Goal: Transaction & Acquisition: Obtain resource

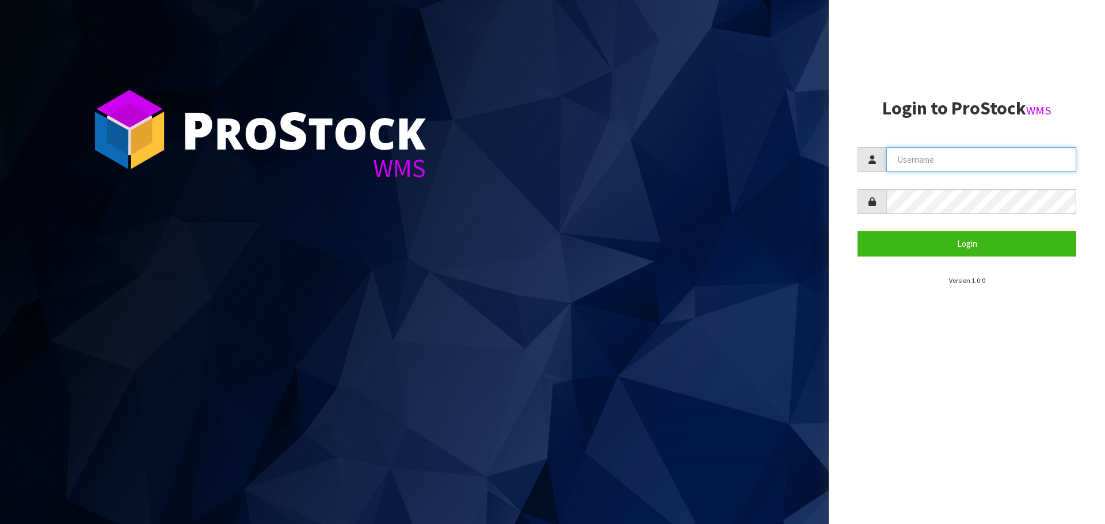
click at [918, 158] on input "text" at bounding box center [981, 159] width 190 height 25
type input "PACIFICBIOLOGICS"
click at [857, 231] on button "Login" at bounding box center [966, 243] width 219 height 25
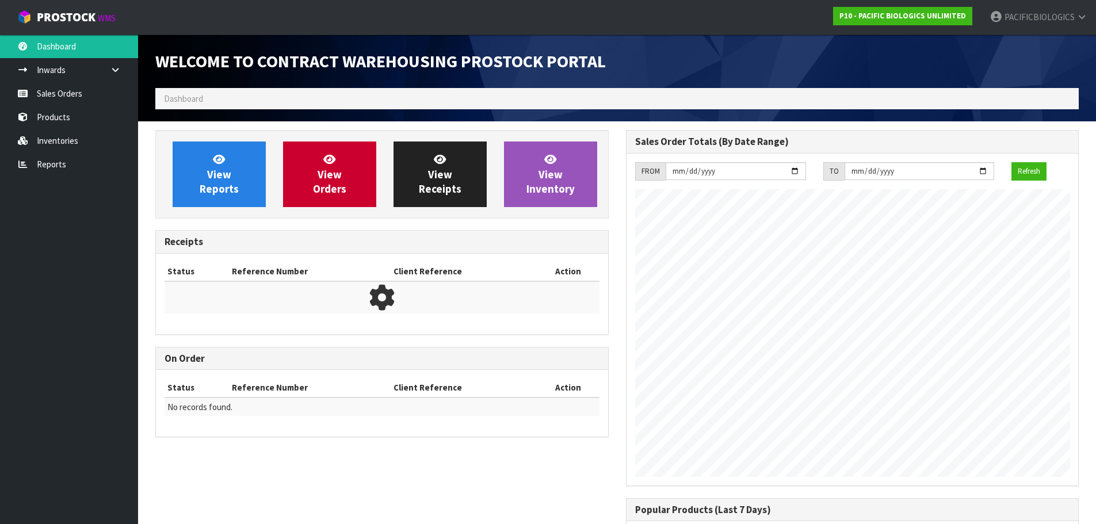
scroll to position [507, 470]
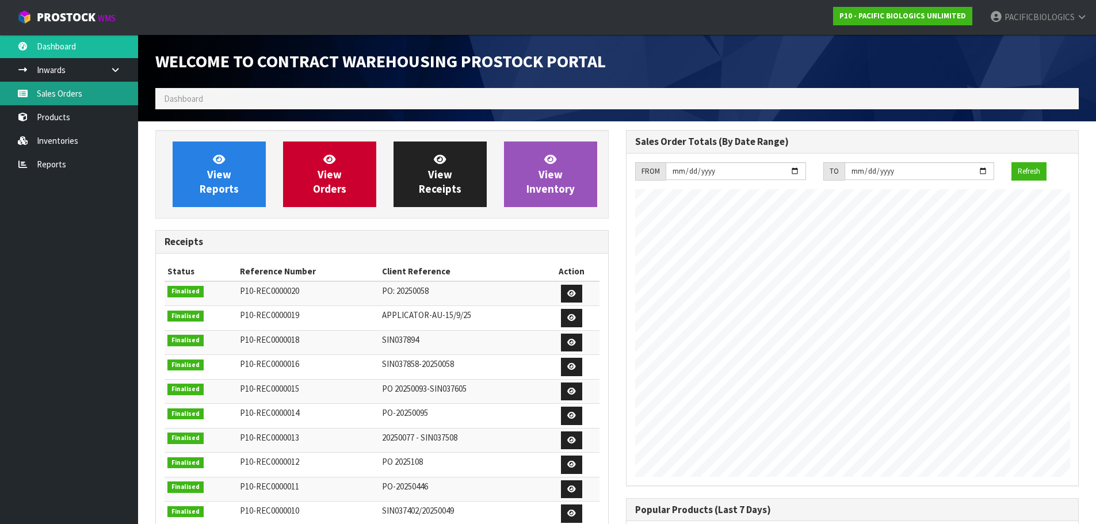
click at [49, 94] on link "Sales Orders" at bounding box center [69, 94] width 138 height 24
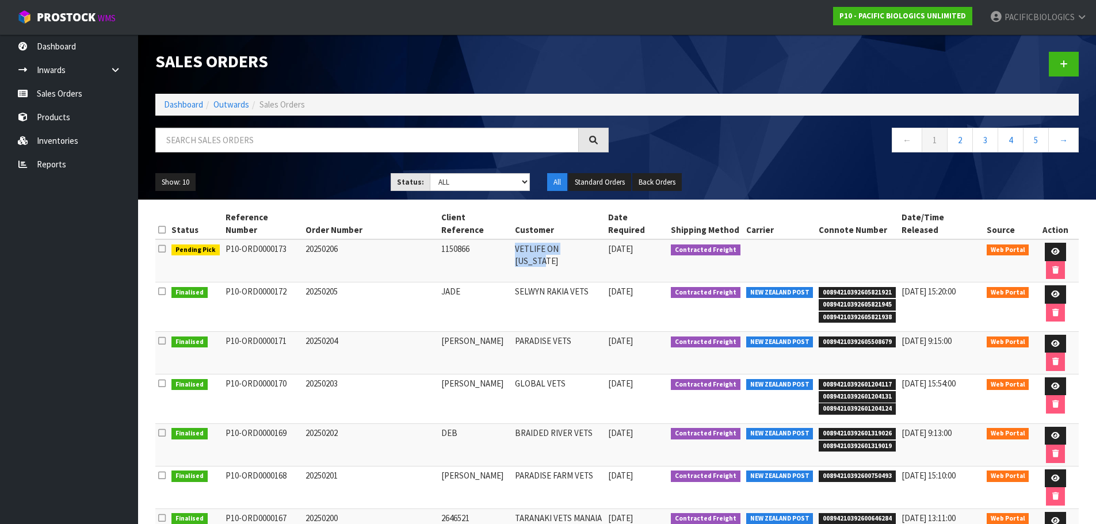
drag, startPoint x: 593, startPoint y: 237, endPoint x: 514, endPoint y: 236, distance: 78.3
click at [514, 239] on td "VETLIFE ON [US_STATE]" at bounding box center [558, 260] width 93 height 43
copy td "VETLIFE ON [US_STATE]"
drag, startPoint x: 476, startPoint y: 242, endPoint x: 429, endPoint y: 243, distance: 47.2
click at [429, 243] on tr "Pending Pick P10-ORD0000173 20250206 1150866 VETLIFE ON [US_STATE] [DATE] Contr…" at bounding box center [616, 260] width 923 height 43
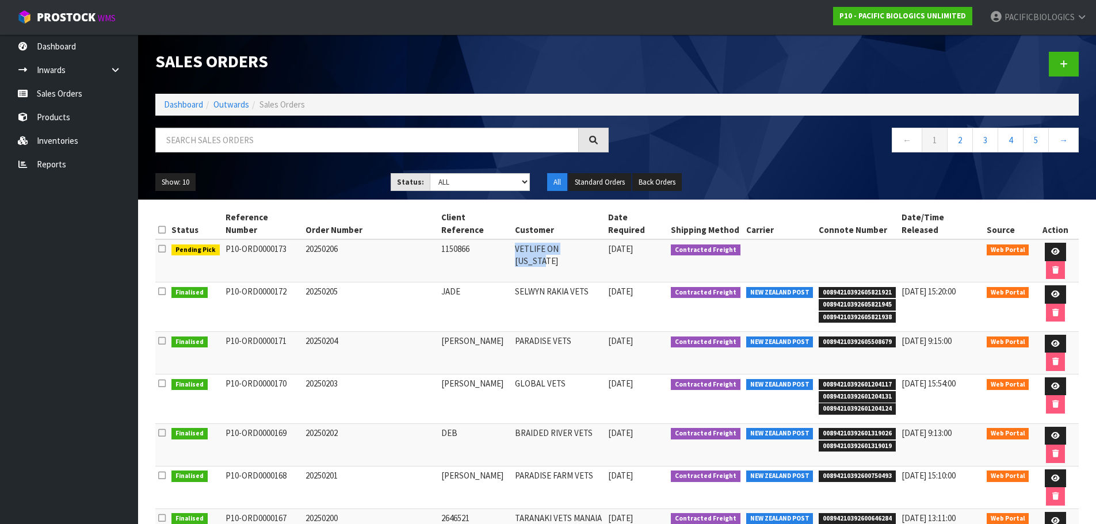
copy tr "1150866"
click at [1051, 248] on icon at bounding box center [1055, 251] width 9 height 7
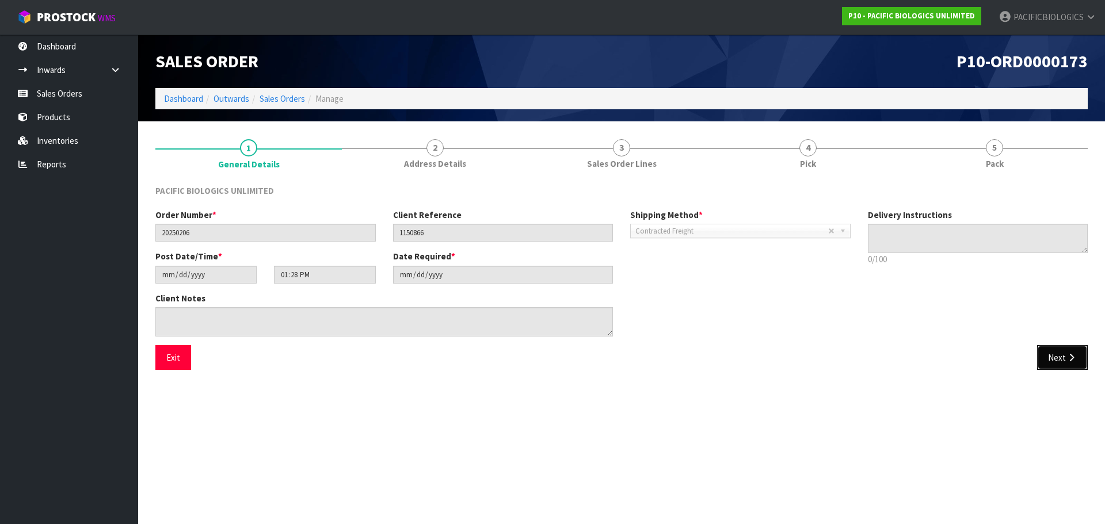
click at [1052, 362] on button "Next" at bounding box center [1062, 357] width 51 height 25
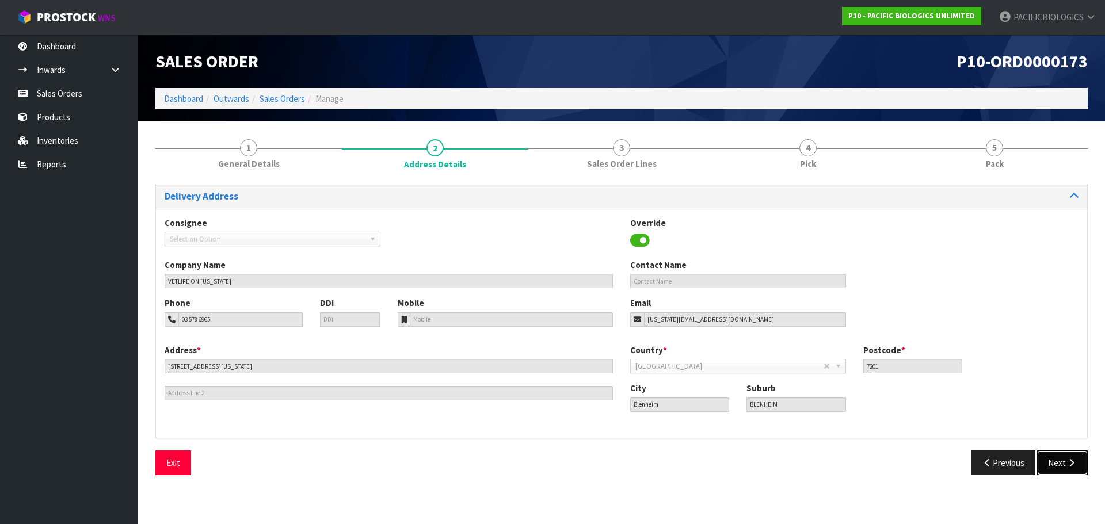
click at [1049, 460] on button "Next" at bounding box center [1062, 463] width 51 height 25
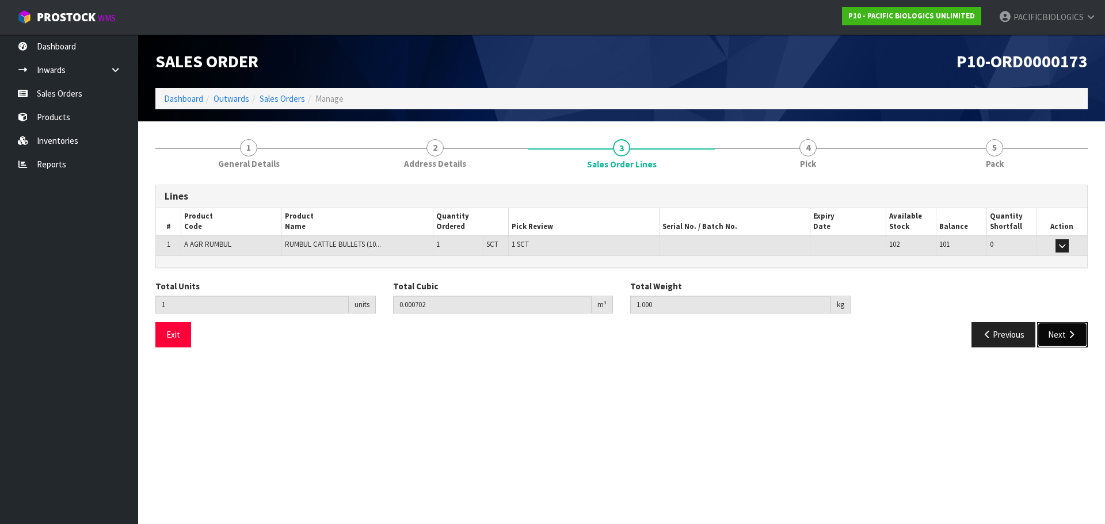
click at [1055, 342] on button "Next" at bounding box center [1062, 334] width 51 height 25
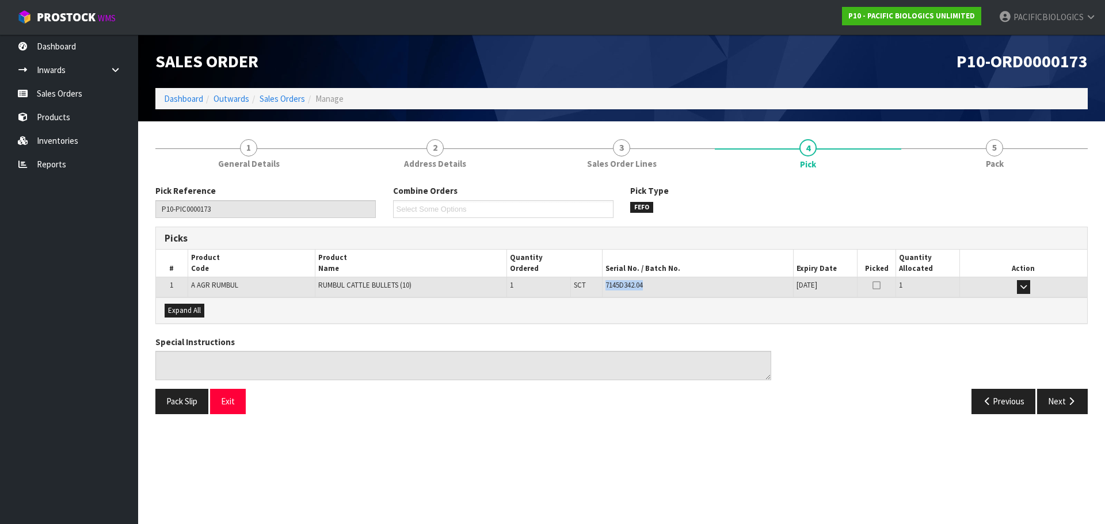
drag, startPoint x: 658, startPoint y: 285, endPoint x: 605, endPoint y: 287, distance: 52.9
click at [605, 287] on td "7145D342.04" at bounding box center [697, 287] width 191 height 20
copy span "7145D342.04"
click at [63, 165] on link "Reports" at bounding box center [69, 164] width 138 height 24
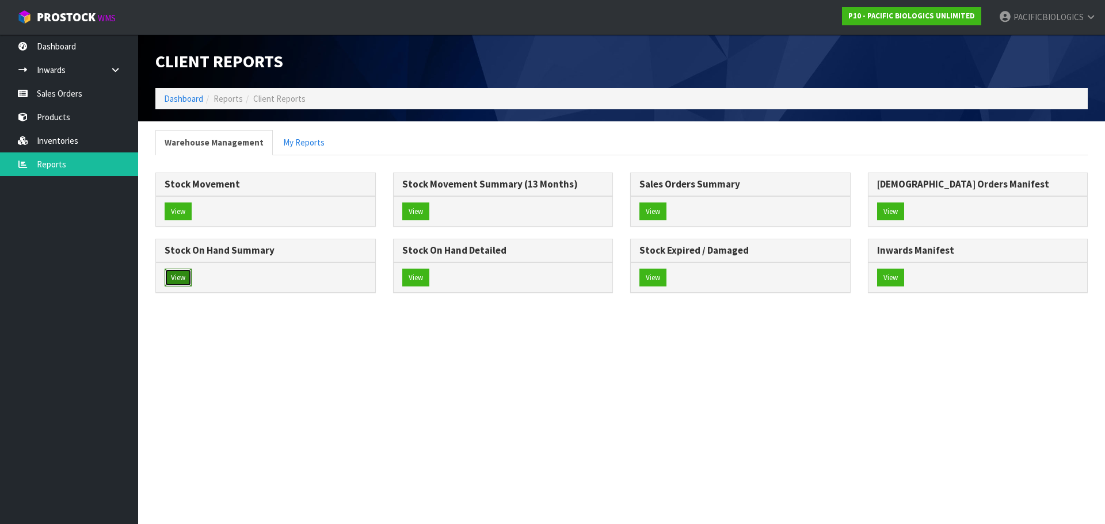
click at [181, 273] on button "View" at bounding box center [178, 278] width 27 height 18
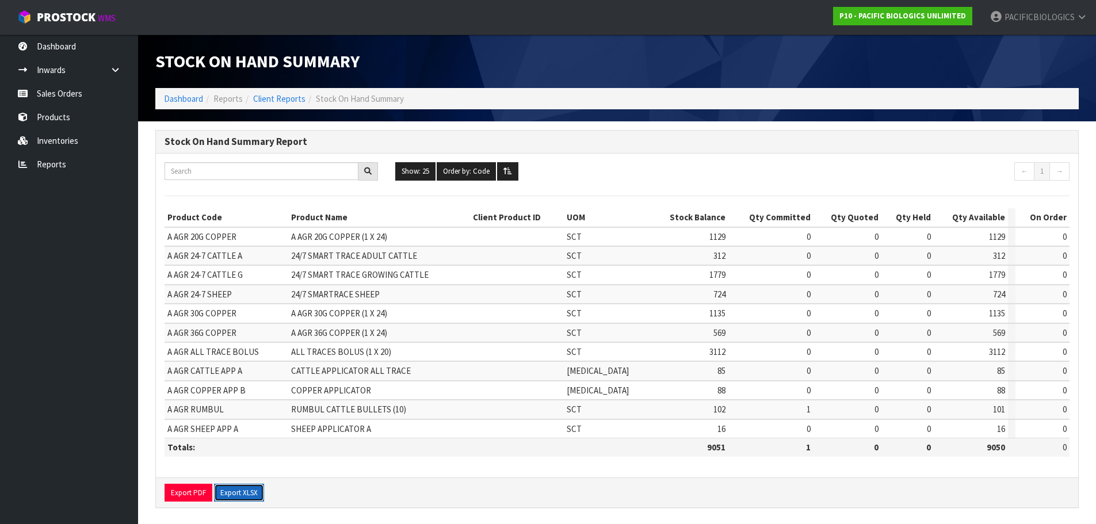
click at [247, 493] on button "Export XLSX" at bounding box center [239, 493] width 50 height 18
